Goal: Use online tool/utility: Utilize a website feature to perform a specific function

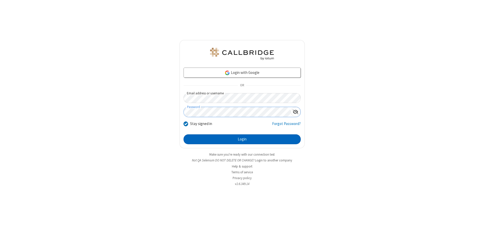
click at [242, 139] on button "Login" at bounding box center [242, 139] width 117 height 10
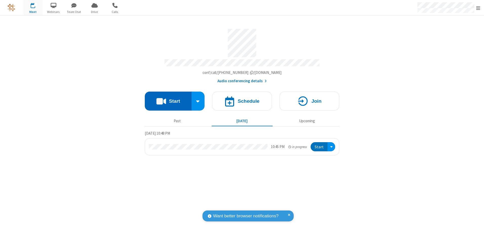
click at [168, 99] on button "Start" at bounding box center [168, 101] width 47 height 19
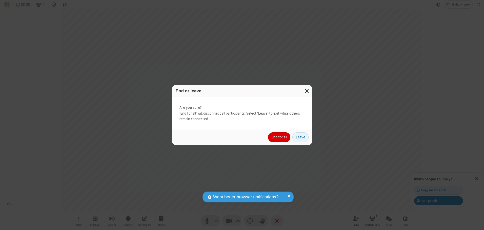
click at [280, 137] on button "End for all" at bounding box center [279, 137] width 22 height 10
